Goal: Task Accomplishment & Management: Manage account settings

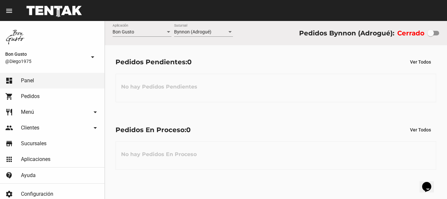
click at [433, 35] on div at bounding box center [430, 33] width 7 height 7
click at [430, 35] on input "checkbox" at bounding box center [430, 35] width 0 height 0
checkbox input "true"
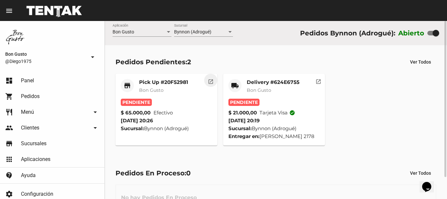
click at [208, 81] on mat-icon "open_in_new" at bounding box center [211, 81] width 6 height 6
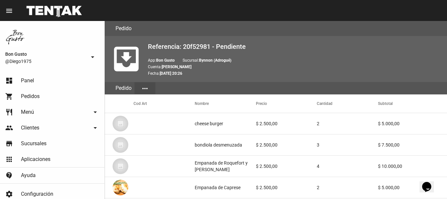
scroll to position [447, 0]
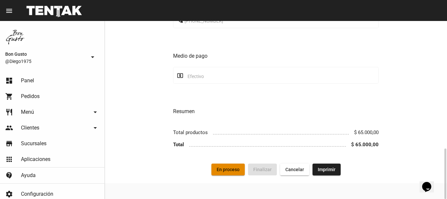
click at [233, 168] on span "En proceso" at bounding box center [227, 168] width 23 height 5
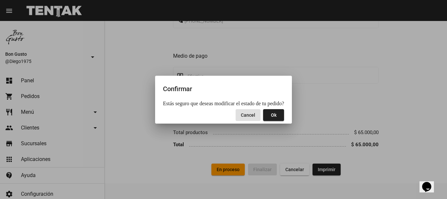
click at [272, 114] on span "Ok" at bounding box center [274, 114] width 6 height 5
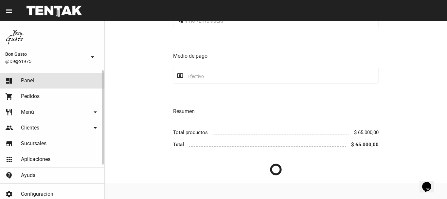
click at [38, 77] on link "dashboard Panel" at bounding box center [52, 81] width 104 height 16
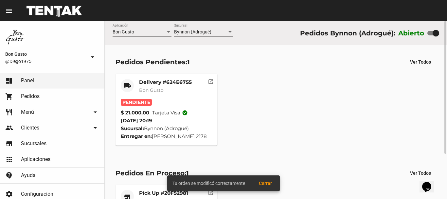
click at [210, 80] on mat-icon "open_in_new" at bounding box center [211, 81] width 6 height 6
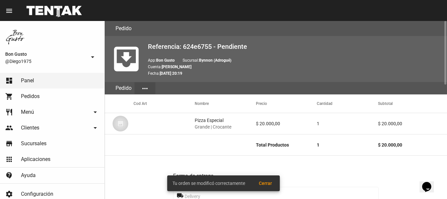
scroll to position [318, 0]
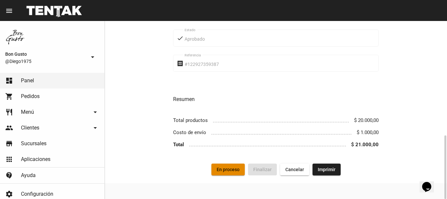
click at [230, 166] on button "En proceso" at bounding box center [227, 169] width 33 height 12
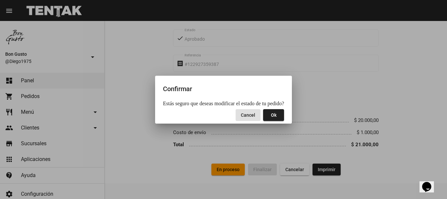
click at [274, 112] on button "Ok" at bounding box center [273, 115] width 21 height 12
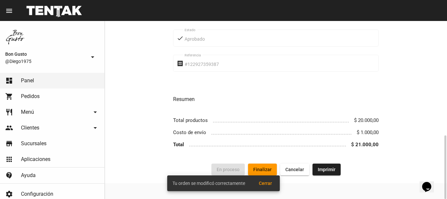
scroll to position [0, 0]
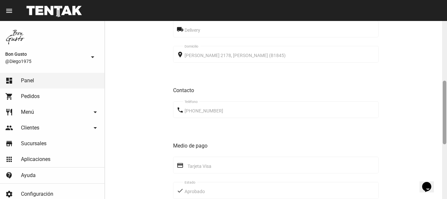
drag, startPoint x: 446, startPoint y: 48, endPoint x: 446, endPoint y: 106, distance: 57.6
click at [446, 105] on div at bounding box center [444, 110] width 5 height 178
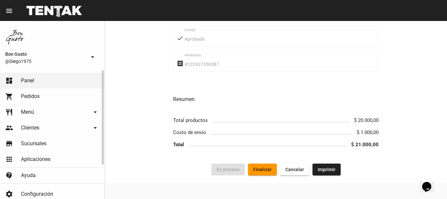
click at [38, 87] on link "dashboard Panel" at bounding box center [52, 81] width 104 height 16
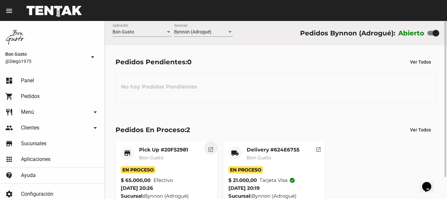
click at [212, 151] on mat-icon "open_in_new" at bounding box center [211, 148] width 6 height 6
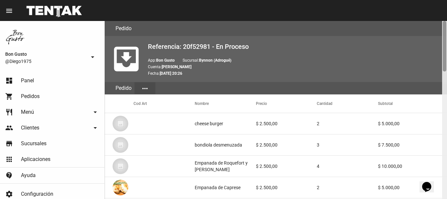
scroll to position [178, 0]
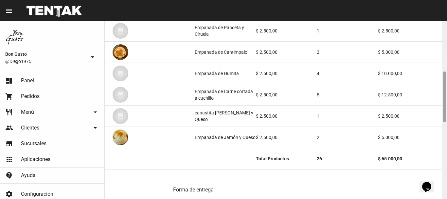
drag, startPoint x: 446, startPoint y: 51, endPoint x: 446, endPoint y: 60, distance: 9.2
click at [446, 60] on div at bounding box center [444, 110] width 5 height 178
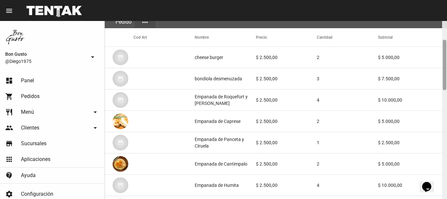
scroll to position [70, 0]
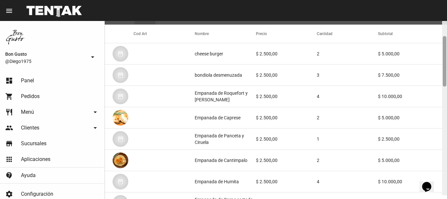
drag, startPoint x: 443, startPoint y: 95, endPoint x: 445, endPoint y: 61, distance: 34.0
click at [444, 64] on div at bounding box center [444, 61] width 4 height 50
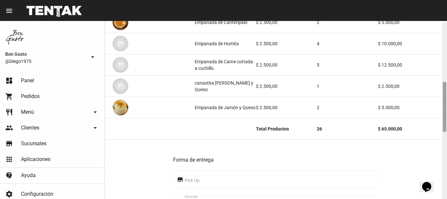
scroll to position [209, 0]
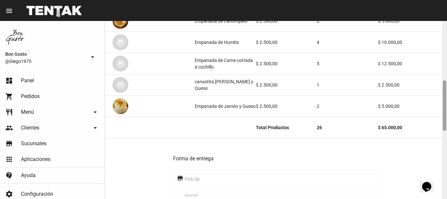
drag, startPoint x: 443, startPoint y: 53, endPoint x: 446, endPoint y: 93, distance: 39.7
click at [446, 93] on div at bounding box center [444, 110] width 5 height 178
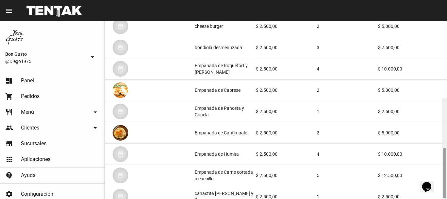
scroll to position [0, 0]
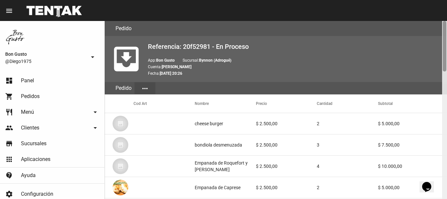
drag, startPoint x: 445, startPoint y: 102, endPoint x: 424, endPoint y: 17, distance: 88.0
click at [424, 17] on div "menu Pedido Pedido more_vert Bon Gusto @Diego1975 arrow_drop_down dashboard Pan…" at bounding box center [223, 10] width 447 height 21
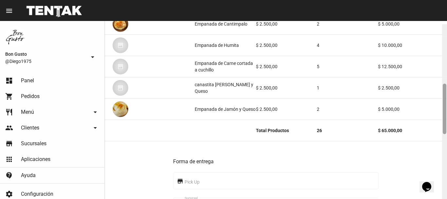
scroll to position [210, 0]
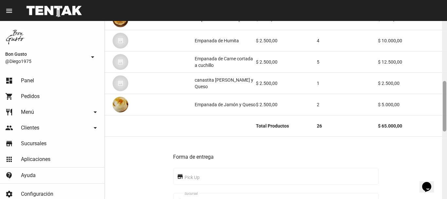
drag, startPoint x: 443, startPoint y: 61, endPoint x: 446, endPoint y: 121, distance: 60.0
click at [446, 121] on div at bounding box center [444, 110] width 5 height 178
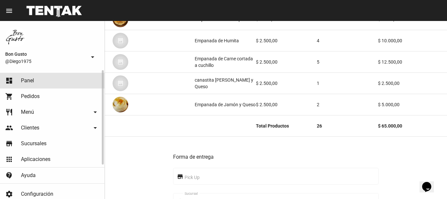
click at [41, 82] on link "dashboard Panel" at bounding box center [52, 81] width 104 height 16
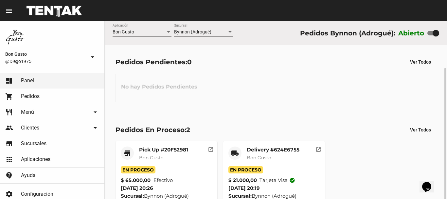
scroll to position [25, 0]
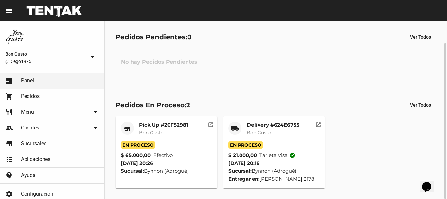
click at [316, 125] on mat-icon "open_in_new" at bounding box center [318, 123] width 6 height 6
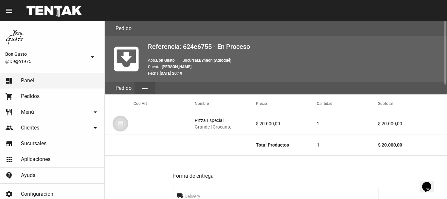
scroll to position [318, 0]
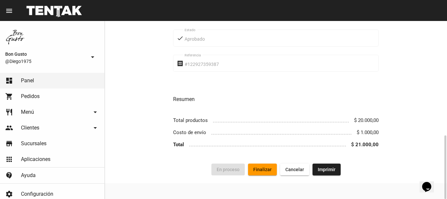
click at [262, 169] on span "Finalizar" at bounding box center [262, 168] width 18 height 5
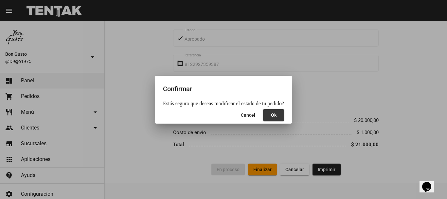
click at [271, 115] on span "Ok" at bounding box center [274, 114] width 6 height 5
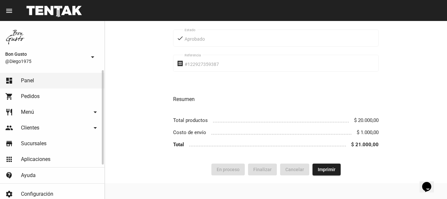
click at [39, 92] on link "shopping_cart Pedidos" at bounding box center [52, 96] width 104 height 16
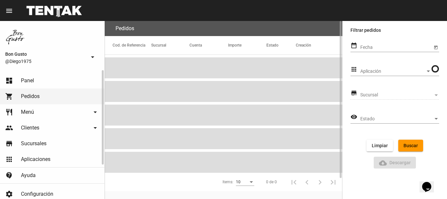
click at [43, 83] on link "dashboard Panel" at bounding box center [52, 81] width 104 height 16
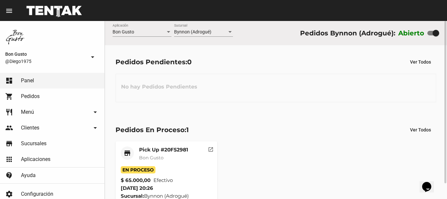
scroll to position [17, 0]
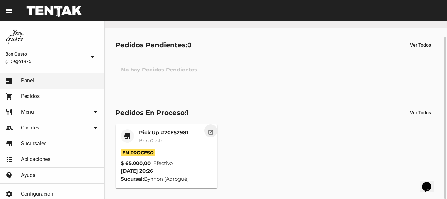
click at [213, 132] on mat-icon "open_in_new" at bounding box center [211, 131] width 6 height 6
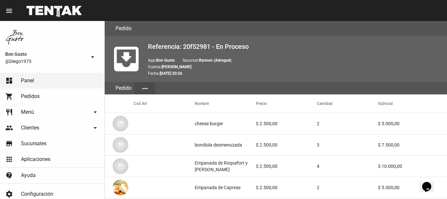
scroll to position [447, 0]
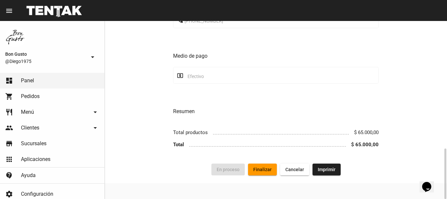
click at [263, 167] on span "Finalizar" at bounding box center [262, 168] width 18 height 5
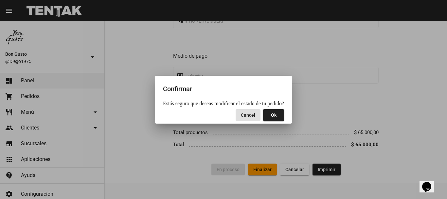
click at [267, 117] on button "Ok" at bounding box center [273, 115] width 21 height 12
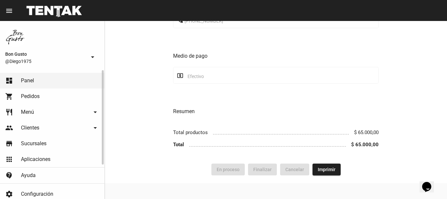
click at [35, 93] on span "Pedidos" at bounding box center [30, 96] width 19 height 7
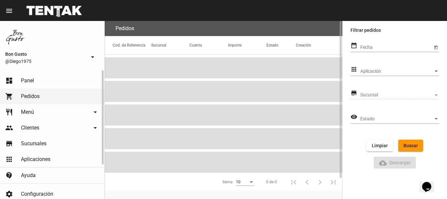
click at [34, 80] on link "dashboard Panel" at bounding box center [52, 81] width 104 height 16
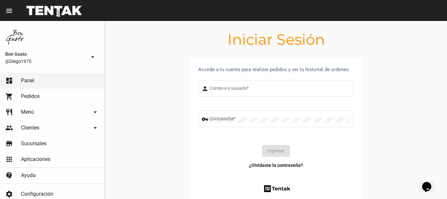
type input "diego1975"
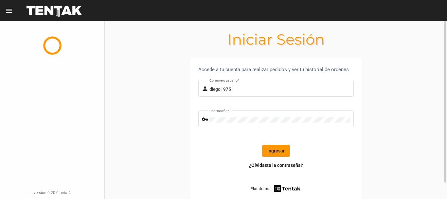
click at [276, 148] on button "Ingresar" at bounding box center [276, 151] width 28 height 12
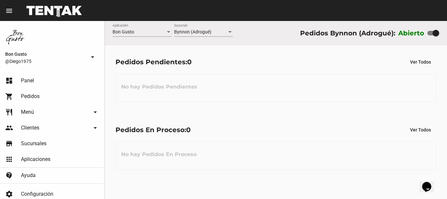
click at [276, 148] on div "No hay Pedidos En Proceso" at bounding box center [275, 155] width 320 height 28
drag, startPoint x: 276, startPoint y: 148, endPoint x: 241, endPoint y: 148, distance: 34.3
click at [266, 148] on div "No hay Pedidos En Proceso" at bounding box center [275, 155] width 320 height 28
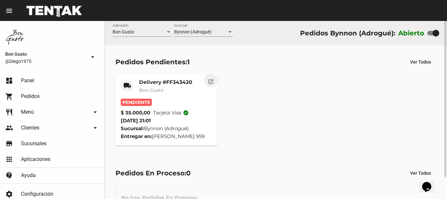
click at [212, 81] on mat-icon "open_in_new" at bounding box center [211, 81] width 6 height 6
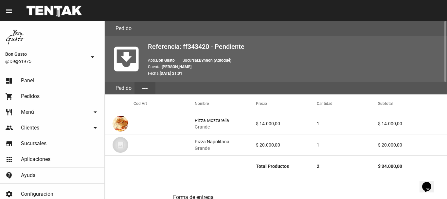
scroll to position [218, 0]
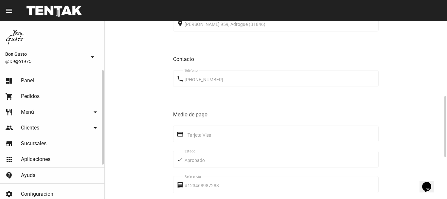
click at [38, 83] on link "dashboard Panel" at bounding box center [52, 81] width 104 height 16
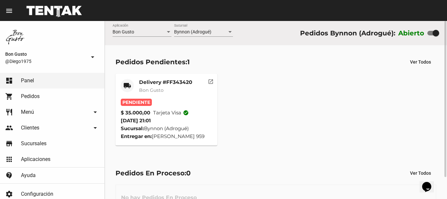
click at [211, 85] on button "open_in_new" at bounding box center [210, 80] width 13 height 13
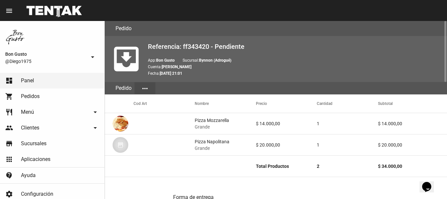
scroll to position [339, 0]
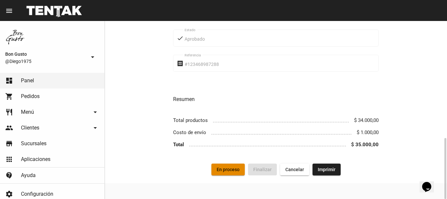
click at [236, 172] on span "En proceso" at bounding box center [227, 168] width 23 height 5
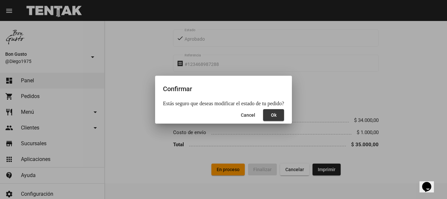
click at [272, 114] on span "Ok" at bounding box center [274, 114] width 6 height 5
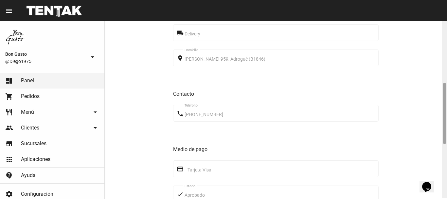
scroll to position [185, 0]
drag, startPoint x: 445, startPoint y: 55, endPoint x: 442, endPoint y: 118, distance: 63.8
click at [442, 118] on div at bounding box center [444, 110] width 5 height 178
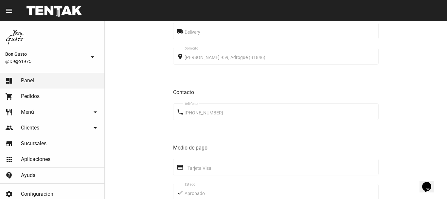
scroll to position [339, 0]
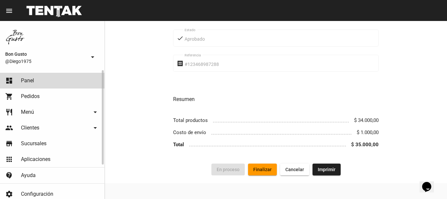
click at [43, 79] on link "dashboard Panel" at bounding box center [52, 81] width 104 height 16
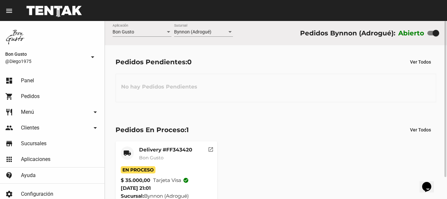
scroll to position [25, 0]
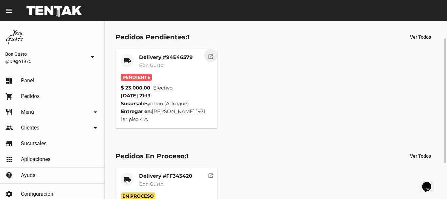
click at [213, 56] on mat-icon "open_in_new" at bounding box center [211, 56] width 6 height 6
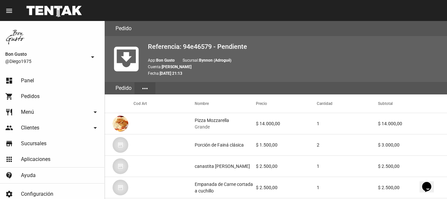
scroll to position [356, 0]
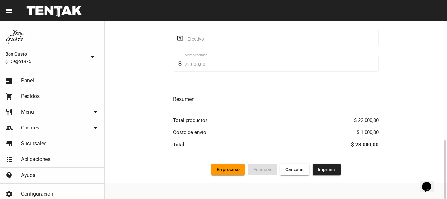
click at [230, 168] on span "En proceso" at bounding box center [227, 168] width 23 height 5
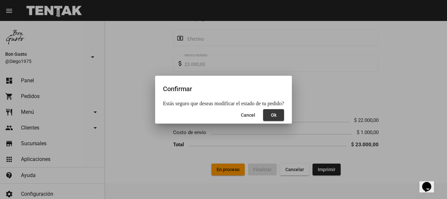
click at [264, 115] on button "Ok" at bounding box center [273, 115] width 21 height 12
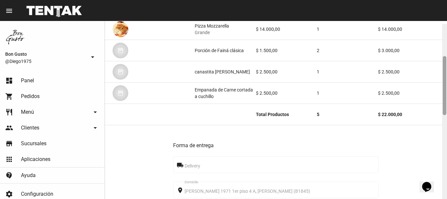
scroll to position [97, 0]
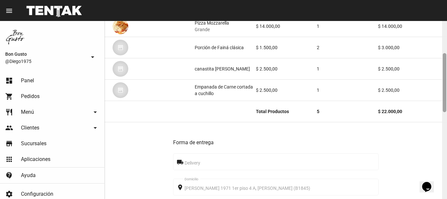
drag, startPoint x: 446, startPoint y: 49, endPoint x: 446, endPoint y: 76, distance: 26.5
click at [446, 76] on div at bounding box center [444, 110] width 5 height 178
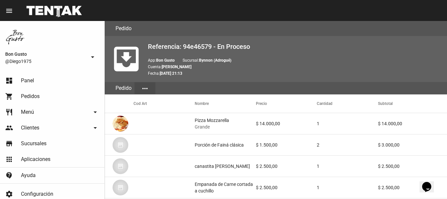
scroll to position [356, 0]
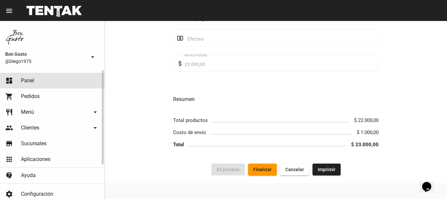
drag, startPoint x: 61, startPoint y: 82, endPoint x: 57, endPoint y: 72, distance: 11.1
click at [61, 82] on link "dashboard Panel" at bounding box center [52, 81] width 104 height 16
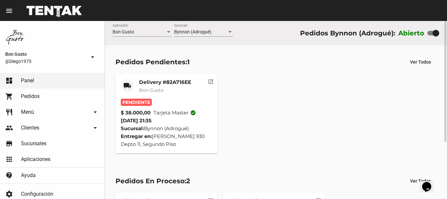
click at [209, 82] on mat-icon "open_in_new" at bounding box center [211, 81] width 6 height 6
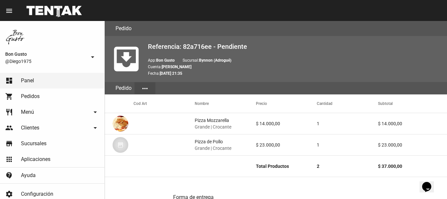
scroll to position [339, 0]
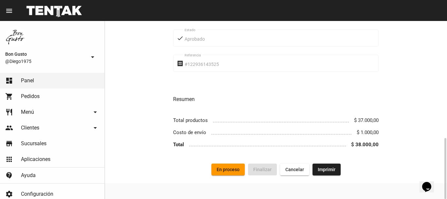
click at [227, 168] on span "En proceso" at bounding box center [227, 168] width 23 height 5
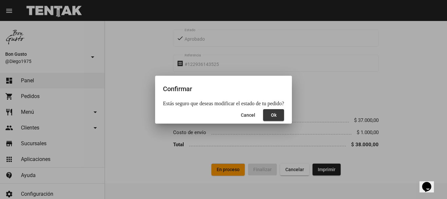
click at [278, 116] on button "Ok" at bounding box center [273, 115] width 21 height 12
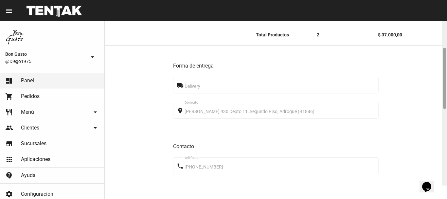
scroll to position [165, 0]
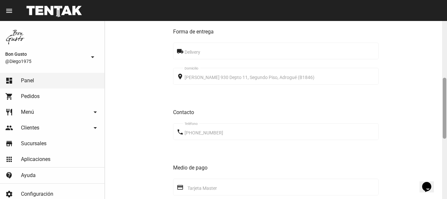
drag, startPoint x: 443, startPoint y: 71, endPoint x: 444, endPoint y: 128, distance: 56.9
click at [444, 128] on div at bounding box center [444, 108] width 4 height 61
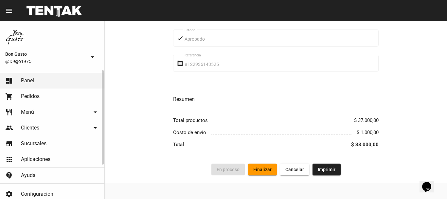
drag, startPoint x: 67, startPoint y: 78, endPoint x: 53, endPoint y: 80, distance: 14.5
click at [53, 80] on link "dashboard Panel" at bounding box center [52, 81] width 104 height 16
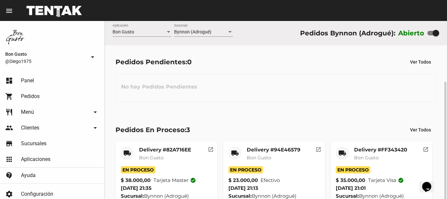
scroll to position [33, 0]
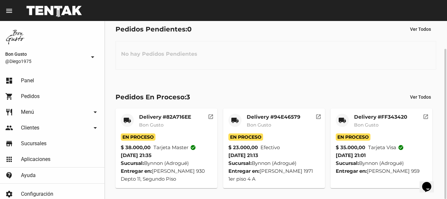
click at [425, 115] on mat-icon "open_in_new" at bounding box center [426, 116] width 6 height 6
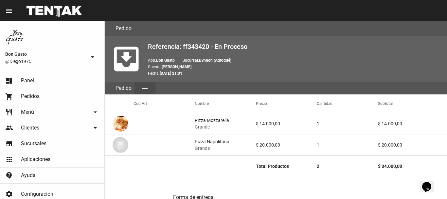
scroll to position [339, 0]
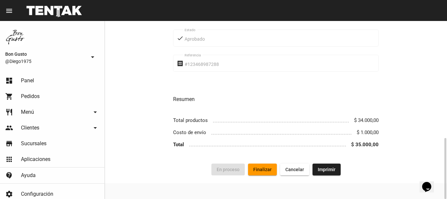
click at [263, 171] on span "Finalizar" at bounding box center [262, 168] width 18 height 5
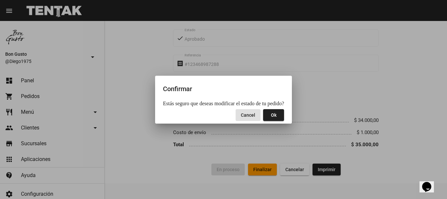
click at [275, 115] on button "Ok" at bounding box center [273, 115] width 21 height 12
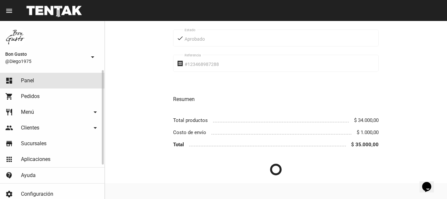
click at [65, 81] on link "dashboard Panel" at bounding box center [52, 81] width 104 height 16
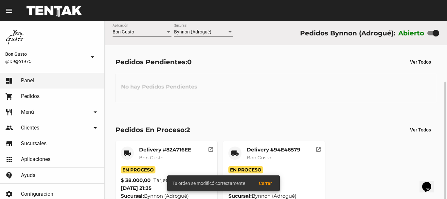
scroll to position [33, 0]
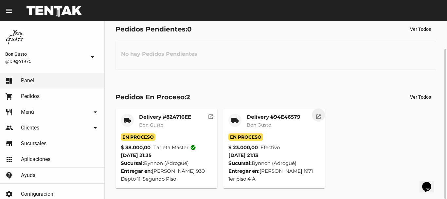
click at [320, 115] on mat-icon "open_in_new" at bounding box center [318, 116] width 6 height 6
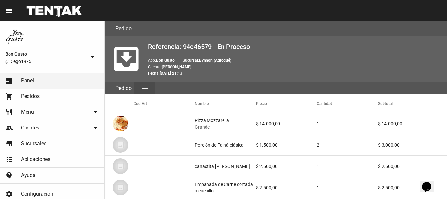
scroll to position [356, 0]
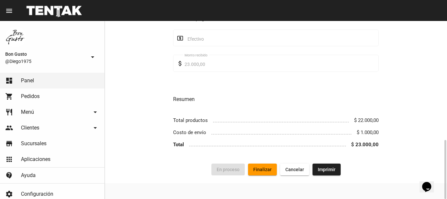
click at [262, 165] on button "Finalizar" at bounding box center [262, 169] width 29 height 12
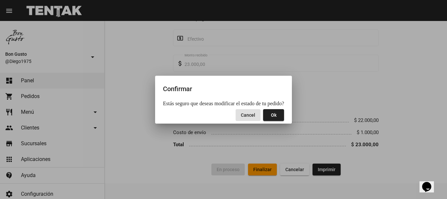
click at [272, 115] on span "Ok" at bounding box center [274, 114] width 6 height 5
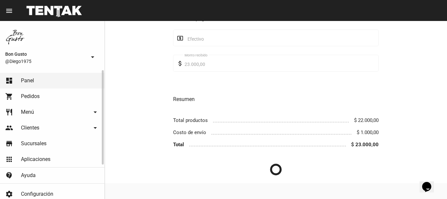
click at [66, 81] on link "dashboard Panel" at bounding box center [52, 81] width 104 height 16
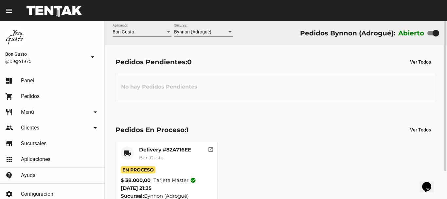
scroll to position [33, 0]
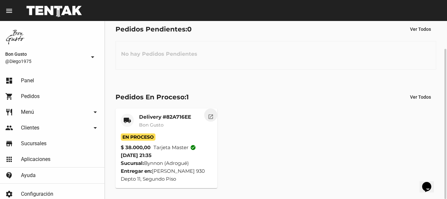
click at [211, 116] on mat-icon "open_in_new" at bounding box center [211, 116] width 6 height 6
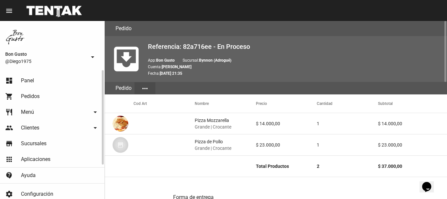
drag, startPoint x: 41, startPoint y: 95, endPoint x: 35, endPoint y: 81, distance: 14.2
click at [40, 95] on link "shopping_cart Pedidos" at bounding box center [52, 96] width 104 height 16
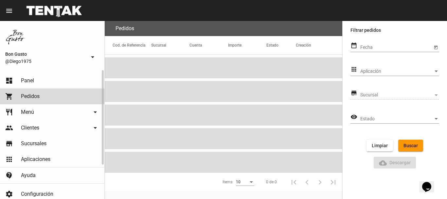
click at [35, 81] on link "dashboard Panel" at bounding box center [52, 81] width 104 height 16
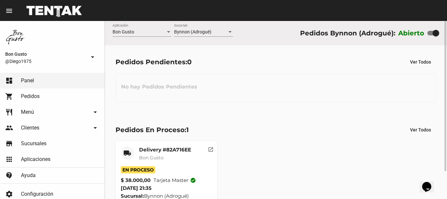
scroll to position [33, 0]
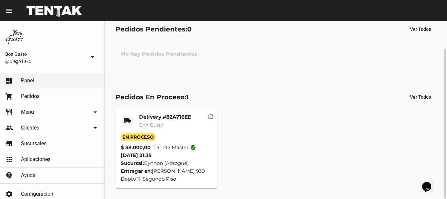
click at [212, 115] on mat-icon "open_in_new" at bounding box center [211, 116] width 6 height 6
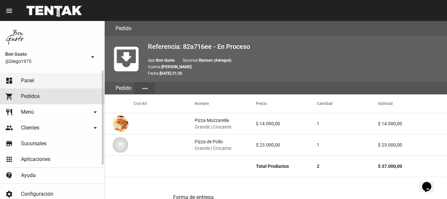
drag, startPoint x: 41, startPoint y: 96, endPoint x: 31, endPoint y: 87, distance: 13.9
click at [40, 96] on link "shopping_cart Pedidos" at bounding box center [52, 96] width 104 height 16
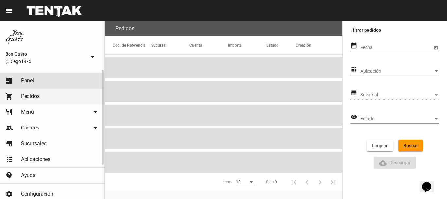
click at [28, 81] on span "Panel" at bounding box center [27, 80] width 13 height 7
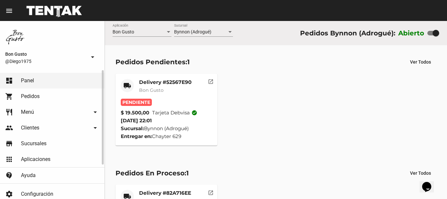
click at [0, 189] on link "settings Configuración" at bounding box center [52, 194] width 104 height 16
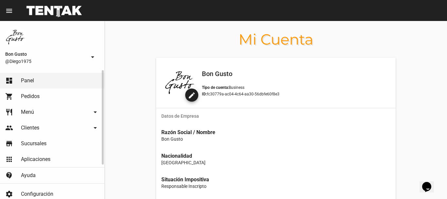
click at [0, 189] on link "settings Configuración" at bounding box center [52, 194] width 104 height 16
click at [34, 78] on link "dashboard Panel" at bounding box center [52, 81] width 104 height 16
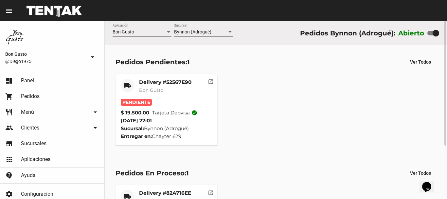
click at [211, 82] on mat-icon "open_in_new" at bounding box center [211, 81] width 6 height 6
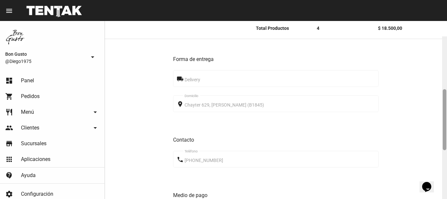
scroll to position [153, 0]
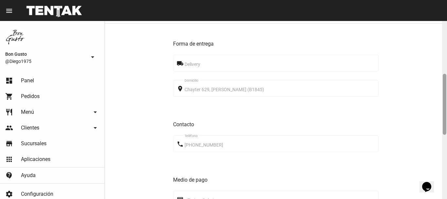
drag, startPoint x: 445, startPoint y: 25, endPoint x: 446, endPoint y: 78, distance: 52.7
click at [446, 78] on div at bounding box center [444, 110] width 5 height 178
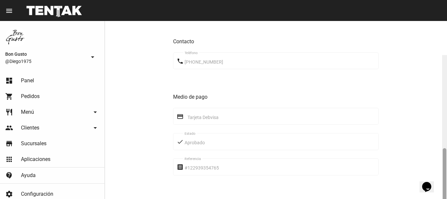
scroll to position [299, 0]
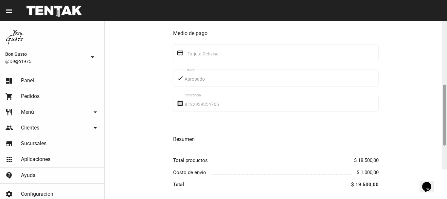
drag, startPoint x: 444, startPoint y: 81, endPoint x: 446, endPoint y: 131, distance: 50.4
click at [446, 131] on div at bounding box center [444, 80] width 5 height 178
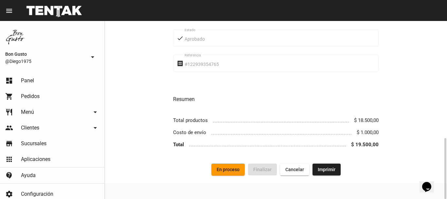
click at [231, 170] on span "En proceso" at bounding box center [227, 168] width 23 height 5
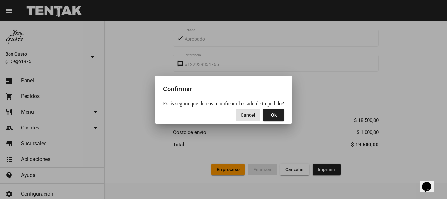
click at [271, 115] on span "Ok" at bounding box center [274, 114] width 6 height 5
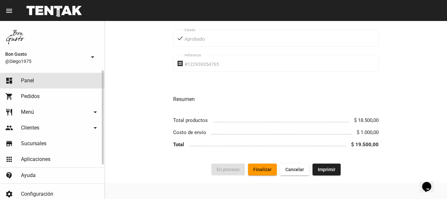
click at [31, 83] on span "Panel" at bounding box center [27, 80] width 13 height 7
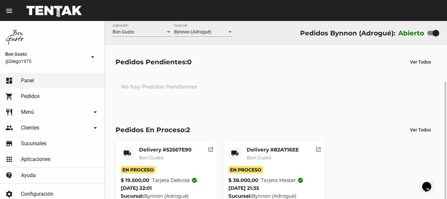
scroll to position [33, 0]
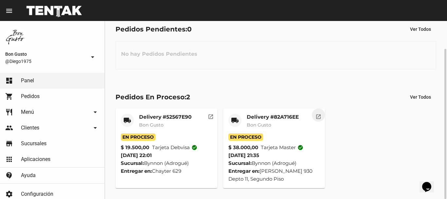
click at [317, 115] on mat-icon "open_in_new" at bounding box center [318, 116] width 6 height 6
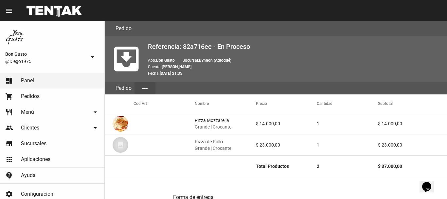
scroll to position [339, 0]
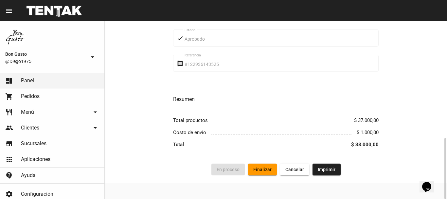
click at [269, 167] on span "Finalizar" at bounding box center [262, 168] width 18 height 5
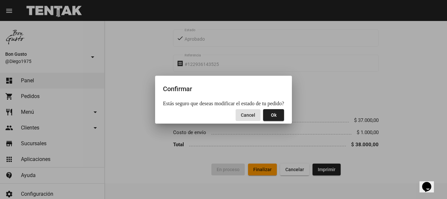
click at [273, 114] on button "Ok" at bounding box center [273, 115] width 21 height 12
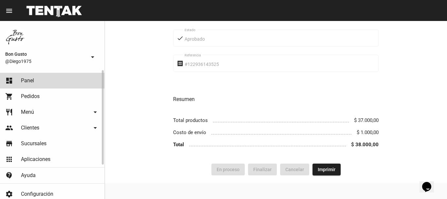
click at [25, 79] on span "Panel" at bounding box center [27, 80] width 13 height 7
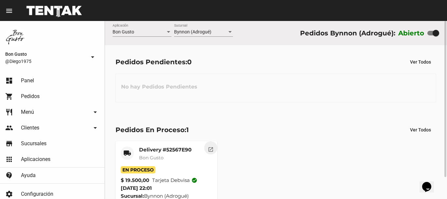
click at [210, 153] on button "open_in_new" at bounding box center [210, 147] width 13 height 13
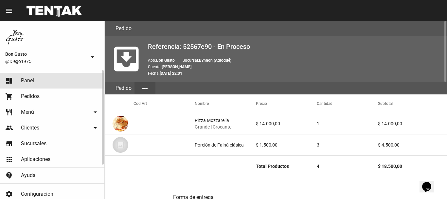
click at [31, 84] on link "dashboard Panel" at bounding box center [52, 81] width 104 height 16
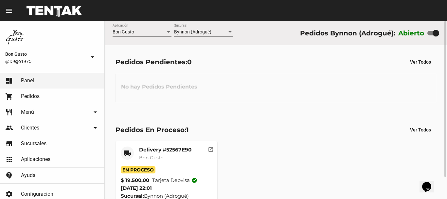
scroll to position [25, 0]
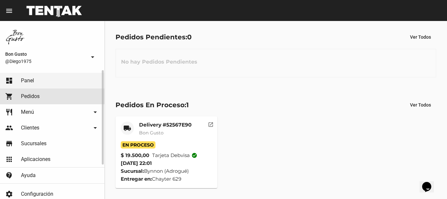
click at [66, 97] on link "shopping_cart Pedidos" at bounding box center [52, 96] width 104 height 16
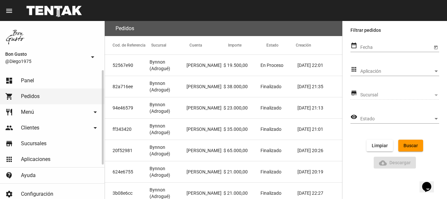
click at [43, 96] on link "shopping_cart Pedidos" at bounding box center [52, 96] width 104 height 16
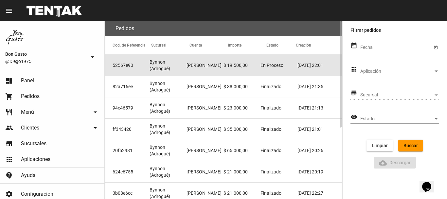
click at [216, 65] on mat-cell "[PERSON_NAME]" at bounding box center [204, 65] width 37 height 21
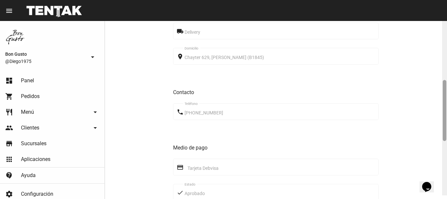
scroll to position [180, 0]
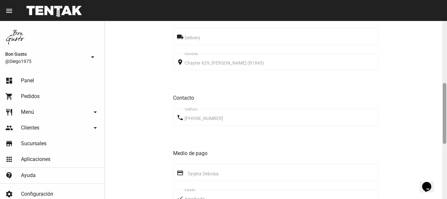
drag, startPoint x: 444, startPoint y: 172, endPoint x: 436, endPoint y: 117, distance: 55.5
click at [436, 117] on div "Pedido move_to_inbox Referencia: 52567e90 - En Proceso App: Bon Gusto Sucursal:…" at bounding box center [276, 110] width 342 height 178
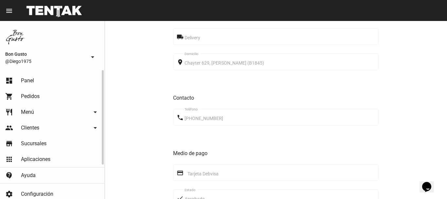
click at [47, 96] on link "shopping_cart Pedidos" at bounding box center [52, 96] width 104 height 16
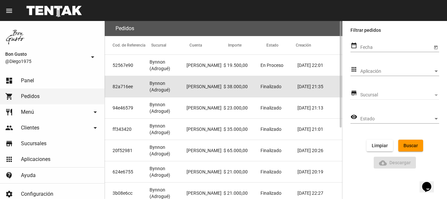
click at [224, 91] on mat-cell "$ 38.000,00" at bounding box center [241, 86] width 37 height 21
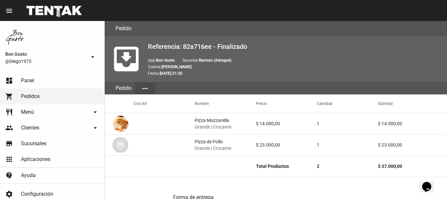
scroll to position [178, 0]
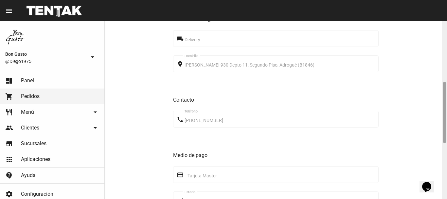
drag, startPoint x: 446, startPoint y: 39, endPoint x: 445, endPoint y: 53, distance: 14.1
click at [445, 53] on div at bounding box center [444, 110] width 5 height 178
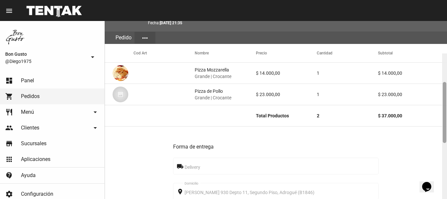
scroll to position [29, 0]
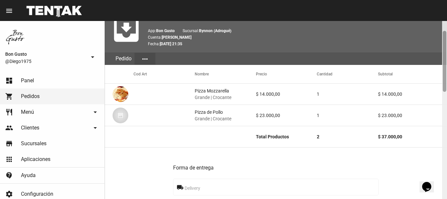
drag, startPoint x: 445, startPoint y: 109, endPoint x: 444, endPoint y: 58, distance: 51.0
click at [444, 58] on div at bounding box center [444, 61] width 4 height 61
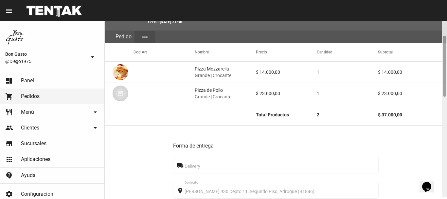
scroll to position [61, 0]
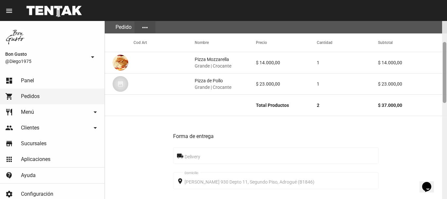
drag, startPoint x: 444, startPoint y: 67, endPoint x: 446, endPoint y: 78, distance: 11.0
click at [446, 78] on div at bounding box center [444, 110] width 5 height 178
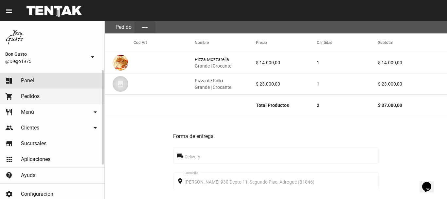
click at [26, 78] on span "Panel" at bounding box center [27, 80] width 13 height 7
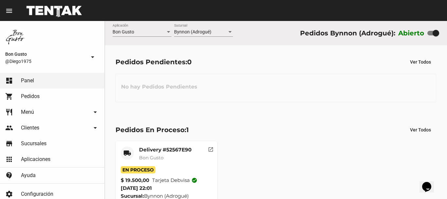
scroll to position [25, 0]
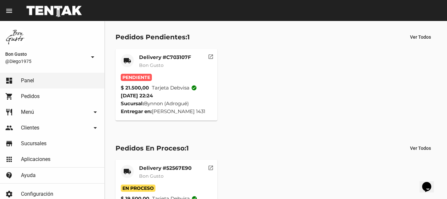
click at [210, 58] on mat-icon "open_in_new" at bounding box center [211, 56] width 6 height 6
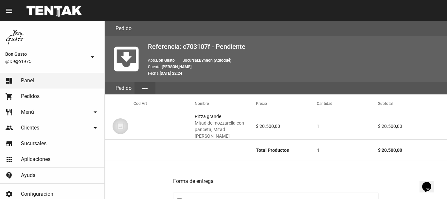
scroll to position [318, 0]
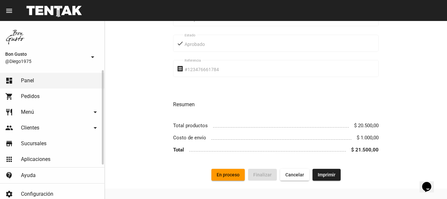
click at [50, 80] on link "dashboard Panel" at bounding box center [52, 81] width 104 height 16
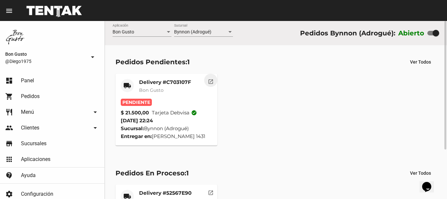
click at [211, 83] on mat-icon "open_in_new" at bounding box center [211, 81] width 6 height 6
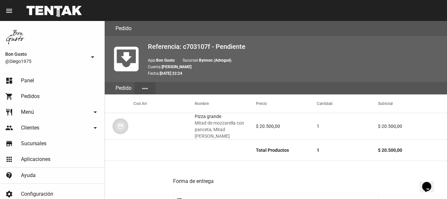
scroll to position [318, 0]
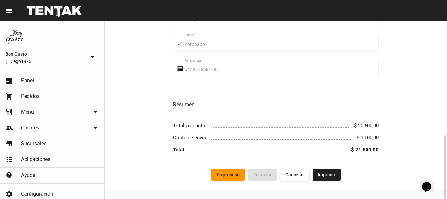
click at [228, 172] on span "En proceso" at bounding box center [227, 174] width 23 height 5
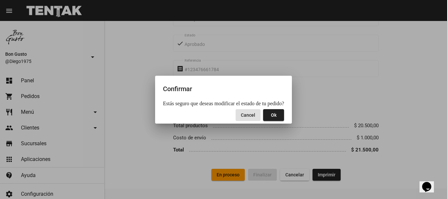
click at [271, 116] on span "Ok" at bounding box center [274, 114] width 6 height 5
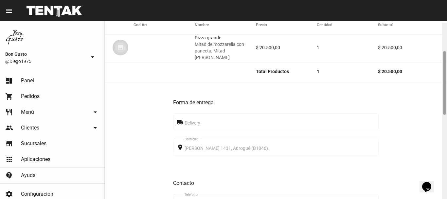
scroll to position [80, 0]
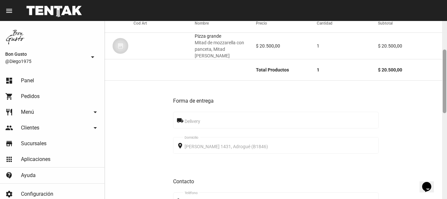
drag, startPoint x: 445, startPoint y: 51, endPoint x: 446, endPoint y: 80, distance: 28.8
click at [446, 80] on div at bounding box center [444, 110] width 5 height 178
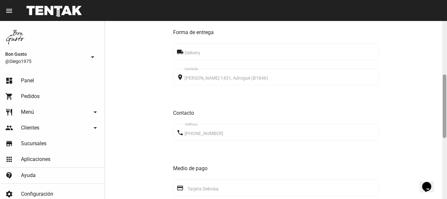
drag, startPoint x: 445, startPoint y: 81, endPoint x: 431, endPoint y: 101, distance: 23.5
click at [439, 106] on div "Pedido move_to_inbox Referencia: c703107f - En Proceso App: Bon Gusto Sucursal:…" at bounding box center [276, 110] width 342 height 178
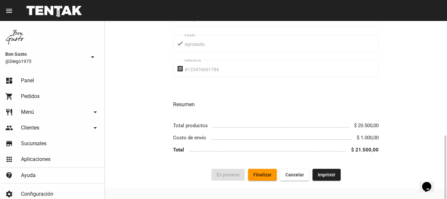
scroll to position [0, 0]
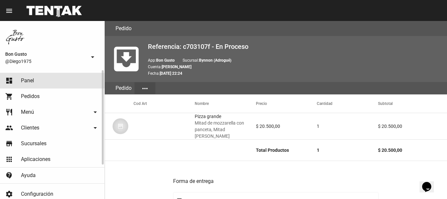
click at [36, 80] on link "dashboard Panel" at bounding box center [52, 81] width 104 height 16
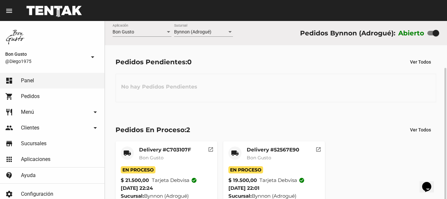
scroll to position [25, 0]
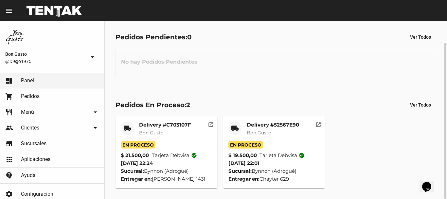
click at [317, 123] on mat-icon "open_in_new" at bounding box center [318, 123] width 6 height 6
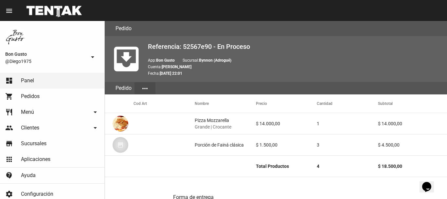
scroll to position [339, 0]
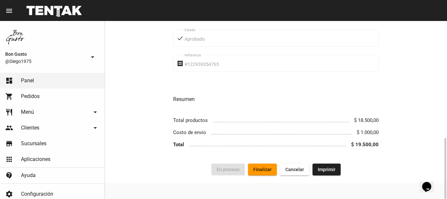
click at [265, 170] on span "Finalizar" at bounding box center [262, 168] width 18 height 5
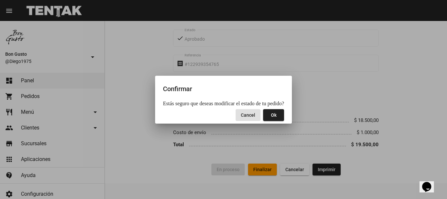
click at [267, 114] on button "Ok" at bounding box center [273, 115] width 21 height 12
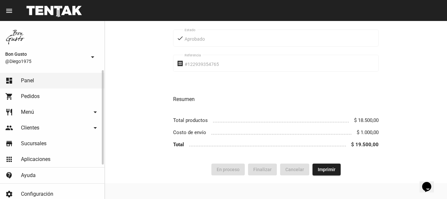
click at [37, 81] on link "dashboard Panel" at bounding box center [52, 81] width 104 height 16
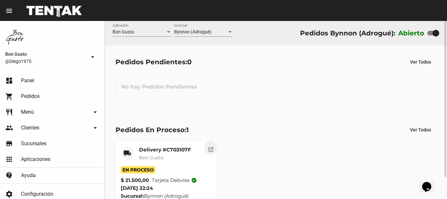
click at [213, 147] on mat-icon "open_in_new" at bounding box center [211, 148] width 6 height 6
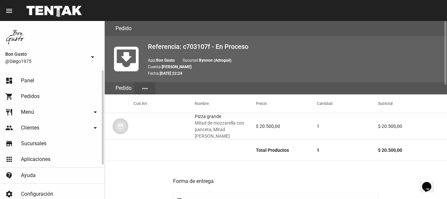
click at [36, 83] on link "dashboard Panel" at bounding box center [52, 81] width 104 height 16
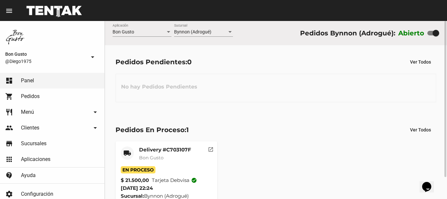
scroll to position [25, 0]
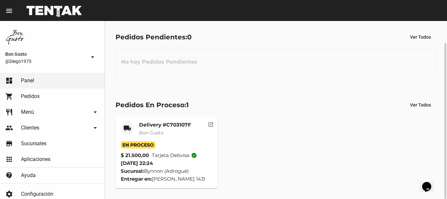
click at [210, 122] on mat-icon "open_in_new" at bounding box center [211, 123] width 6 height 6
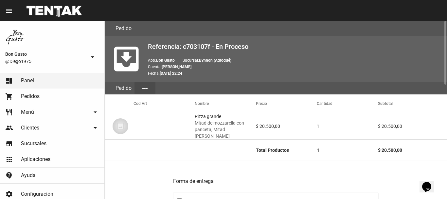
scroll to position [318, 0]
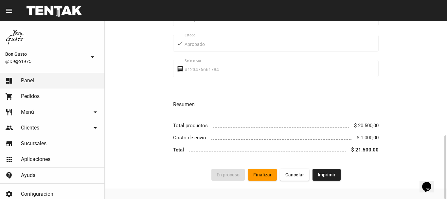
click at [253, 172] on span "Finalizar" at bounding box center [262, 174] width 18 height 5
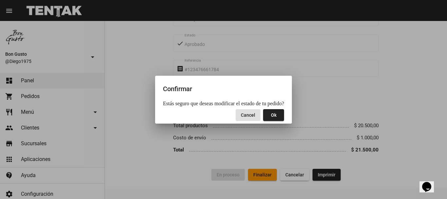
click at [271, 114] on span "Ok" at bounding box center [274, 114] width 6 height 5
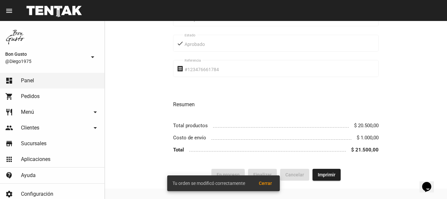
click at [266, 182] on span "Cerrar" at bounding box center [265, 182] width 13 height 5
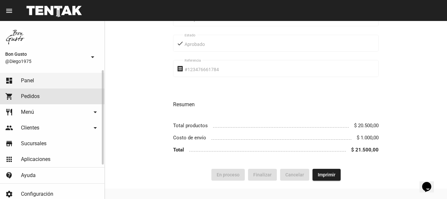
click at [50, 95] on link "shopping_cart Pedidos" at bounding box center [52, 96] width 104 height 16
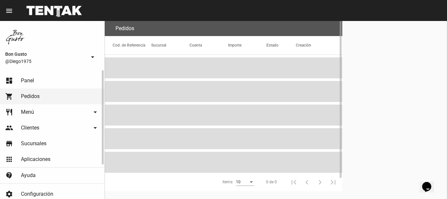
click at [52, 81] on link "dashboard Panel" at bounding box center [52, 81] width 104 height 16
